Goal: Find contact information: Find contact information

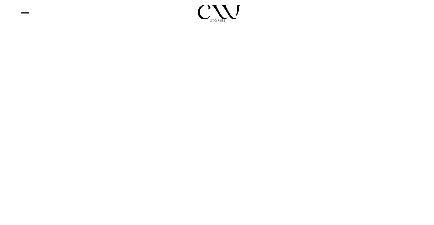
click at [27, 14] on icon at bounding box center [25, 14] width 12 height 12
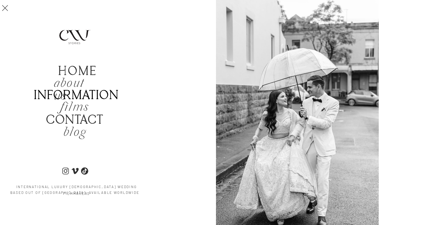
click at [97, 96] on b "Information" at bounding box center [76, 95] width 85 height 15
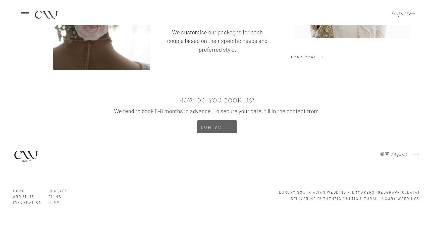
scroll to position [1427, 0]
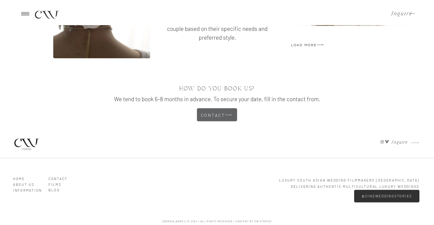
click at [59, 179] on h3 "Contact" at bounding box center [62, 177] width 29 height 5
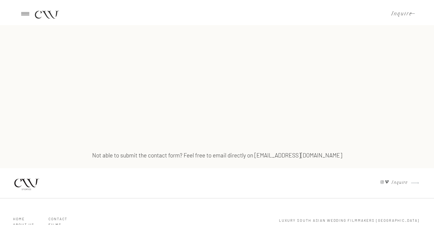
scroll to position [367, 0]
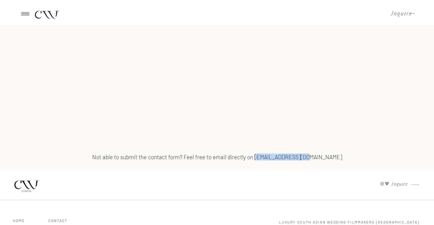
drag, startPoint x: 328, startPoint y: 158, endPoint x: 275, endPoint y: 158, distance: 53.7
click at [275, 158] on h3 "Not able to submit the contact form? Feel free to email directly on [EMAIL_ADDR…" at bounding box center [217, 157] width 264 height 7
copy h3 "[EMAIL_ADDRESS][DOMAIN_NAME]"
